Goal: Task Accomplishment & Management: Manage account settings

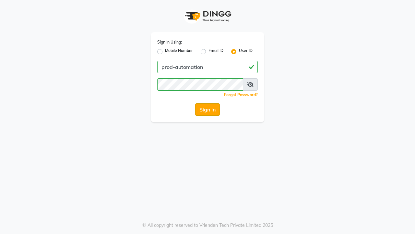
click at [208, 109] on button "Sign In" at bounding box center [207, 109] width 25 height 12
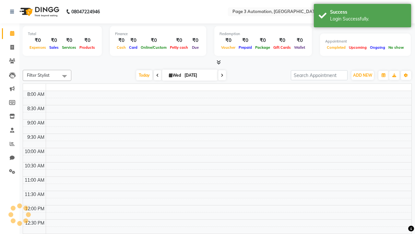
select select "en"
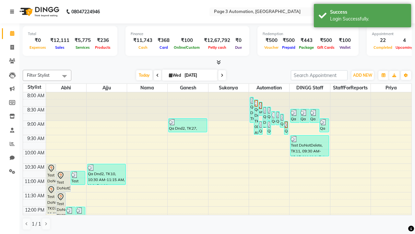
click at [13, 12] on icon at bounding box center [12, 11] width 4 height 5
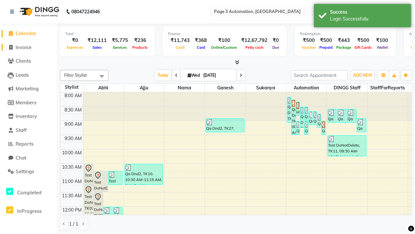
click at [28, 47] on span "Invoice" at bounding box center [24, 47] width 16 height 6
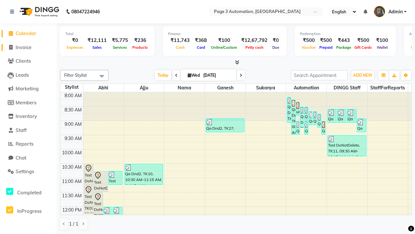
select select "2774"
select select "service"
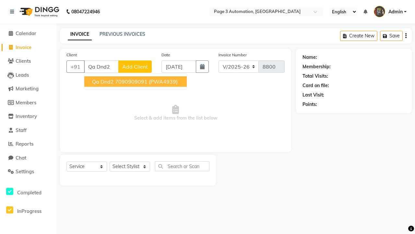
click at [136, 81] on ngb-highlight "7090909091" at bounding box center [131, 81] width 32 height 6
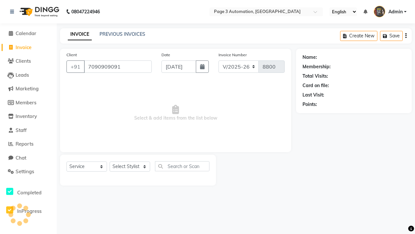
type input "7090909091"
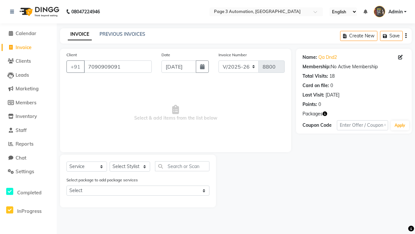
select select "71572"
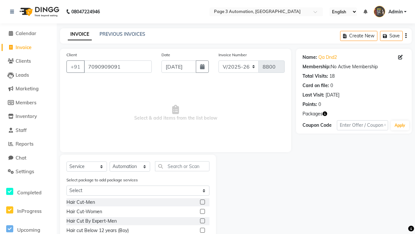
click at [202, 230] on label at bounding box center [202, 229] width 5 height 5
click at [202, 230] on input "checkbox" at bounding box center [202, 230] width 4 height 4
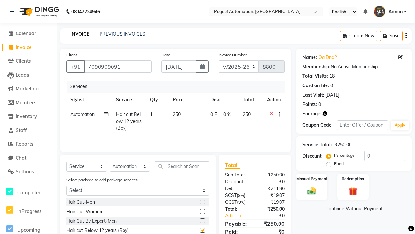
checkbox input "false"
click at [278, 114] on button "button" at bounding box center [278, 114] width 4 height 7
click at [281, 101] on label "Cross Sale" at bounding box center [280, 101] width 25 height 6
click at [272, 101] on input "Cross Sale" at bounding box center [270, 100] width 4 height 4
radio input "true"
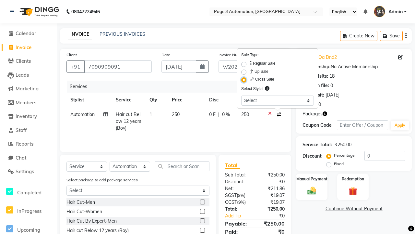
select select "71342"
click at [312, 178] on label "Manual Payment" at bounding box center [312, 178] width 32 height 6
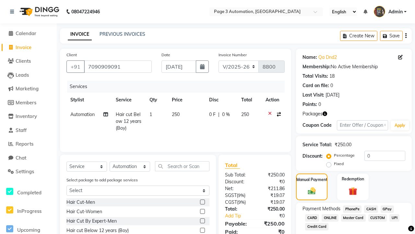
click at [371, 209] on span "CASH" at bounding box center [371, 208] width 14 height 7
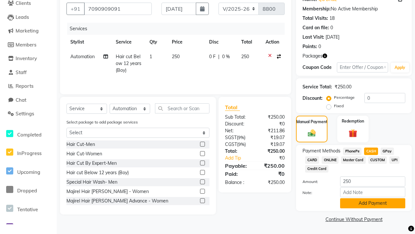
click at [373, 203] on button "Add Payment" at bounding box center [372, 203] width 65 height 10
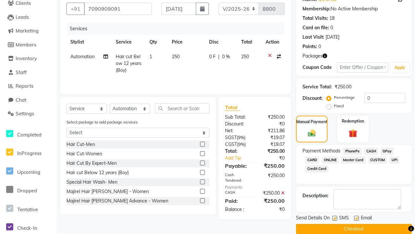
click at [335, 218] on label at bounding box center [334, 217] width 5 height 5
click at [335, 218] on input "checkbox" at bounding box center [334, 218] width 4 height 4
checkbox input "false"
click at [356, 218] on label at bounding box center [356, 217] width 5 height 5
click at [356, 218] on input "checkbox" at bounding box center [356, 218] width 4 height 4
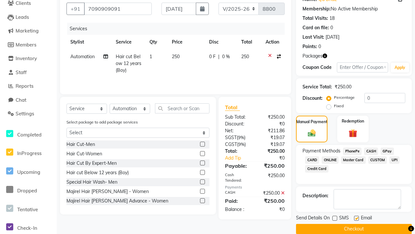
checkbox input "false"
click at [354, 228] on button "Checkout" at bounding box center [354, 228] width 116 height 10
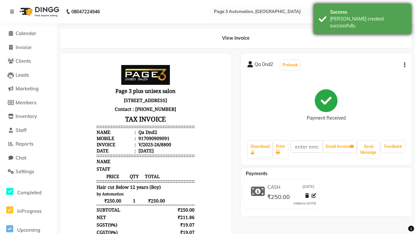
click at [363, 17] on div "[PERSON_NAME] created successfully." at bounding box center [368, 23] width 76 height 14
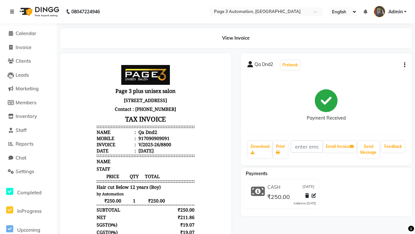
click at [13, 12] on icon at bounding box center [12, 11] width 4 height 5
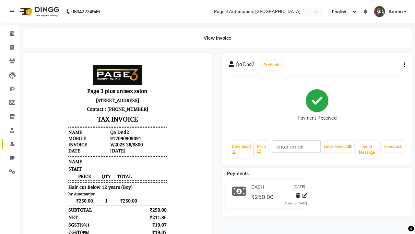
click at [10, 144] on icon at bounding box center [12, 143] width 5 height 5
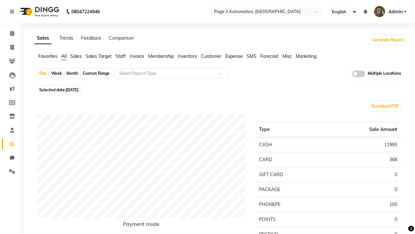
type input "Cross Sell / Up sell Report"
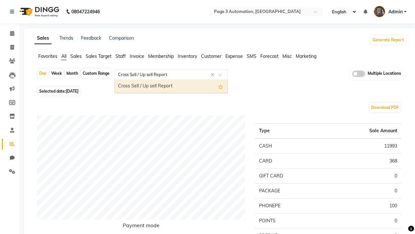
click at [171, 86] on div "Cross Sell / Up sell Report" at bounding box center [171, 86] width 113 height 13
select select "full_report"
select select "csv"
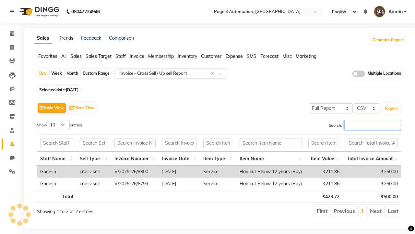
type input "V/2025-26/8800"
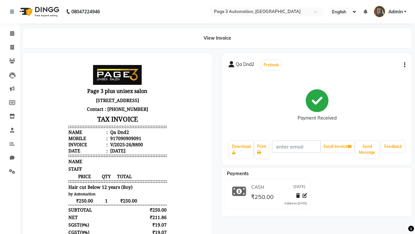
click at [404, 65] on button "button" at bounding box center [404, 65] width 4 height 7
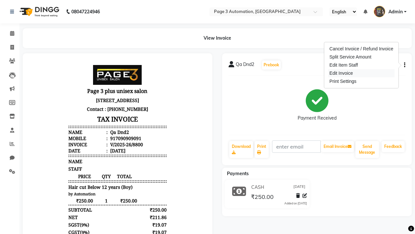
click at [361, 73] on div "Edit Invoice" at bounding box center [361, 73] width 66 height 8
select select "service"
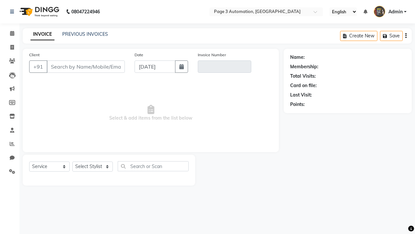
select select "service"
type input "7090909091"
type input "V/2025-26/8800"
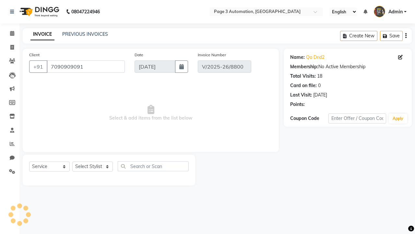
click at [390, 12] on span "Admin" at bounding box center [396, 11] width 14 height 7
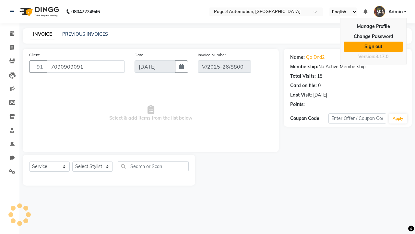
click at [373, 46] on link "Sign out" at bounding box center [373, 47] width 59 height 10
